Goal: Task Accomplishment & Management: Complete application form

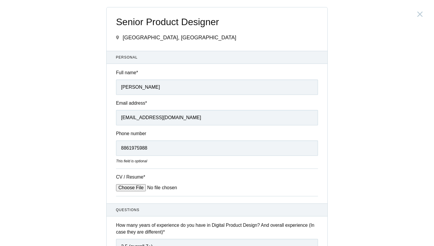
scroll to position [200, 0]
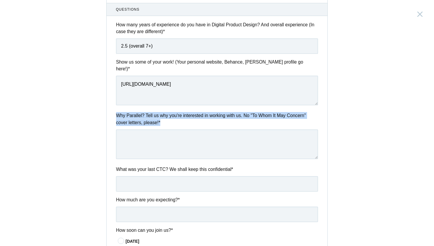
drag, startPoint x: 116, startPoint y: 109, endPoint x: 170, endPoint y: 122, distance: 55.6
click at [170, 122] on div "Why Parallel? Tell us why you're interested in working with us. No "To Whom It …" at bounding box center [217, 136] width 221 height 49
copy div "Why Parallel? Tell us why you're interested in working with us. No "To Whom It …"
click at [178, 133] on textarea at bounding box center [217, 144] width 202 height 30
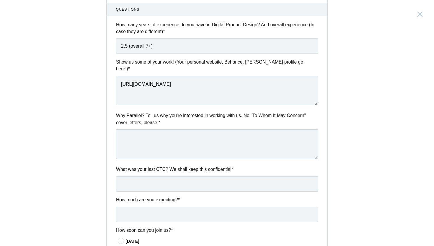
paste textarea "I went through some of Parallel’s case studies and what stood out is that you d…"
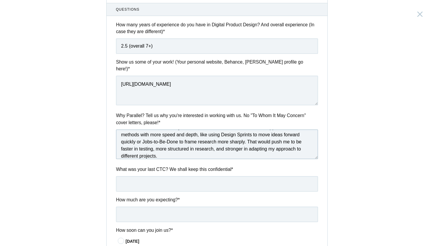
scroll to position [0, 0]
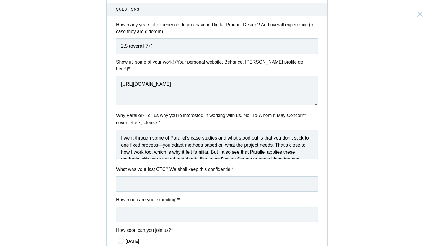
click at [162, 139] on textarea "I went through some of Parallel’s case studies and what stood out is that you d…" at bounding box center [217, 144] width 202 height 30
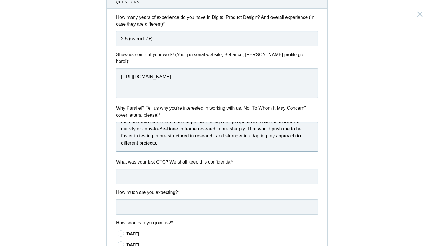
scroll to position [208, 0]
type textarea "I went through some of Parallel’s case studies and what stood out is that you d…"
click at [176, 168] on input "text" at bounding box center [217, 175] width 202 height 15
type input "600000"
click at [166, 204] on input "text" at bounding box center [217, 205] width 202 height 15
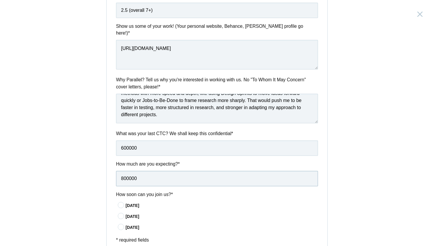
scroll to position [259, 0]
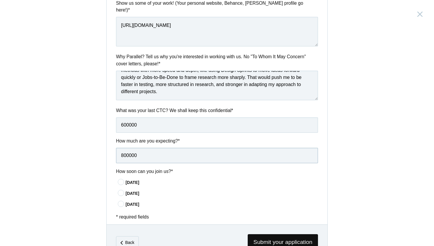
type input "800000"
click at [124, 180] on icon at bounding box center [121, 182] width 11 height 4
click at [0, 0] on input"] "[DATE]" at bounding box center [0, 0] width 0 height 0
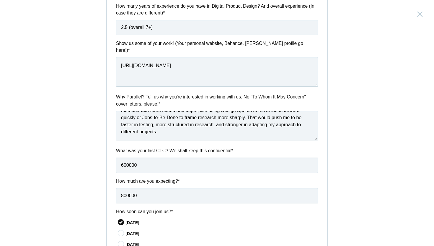
scroll to position [275, 0]
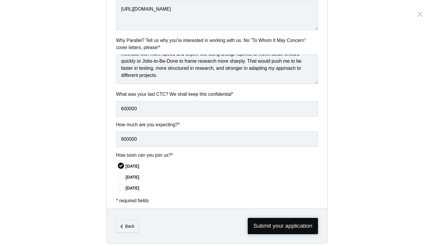
click at [267, 221] on span "Submit your application" at bounding box center [283, 226] width 70 height 16
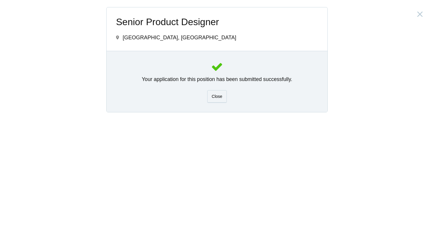
scroll to position [0, 0]
click at [223, 101] on div "Close" at bounding box center [216, 96] width 19 height 12
